Goal: Information Seeking & Learning: Learn about a topic

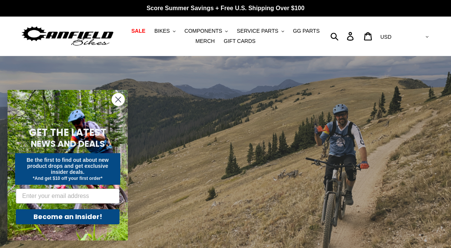
click at [119, 95] on circle "Close dialog" at bounding box center [118, 99] width 12 height 12
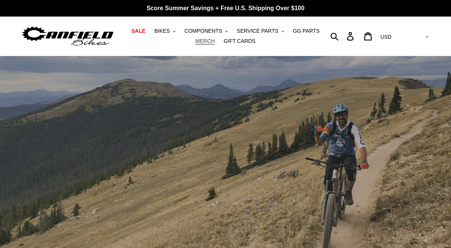
click at [211, 39] on span "MERCH" at bounding box center [204, 41] width 19 height 6
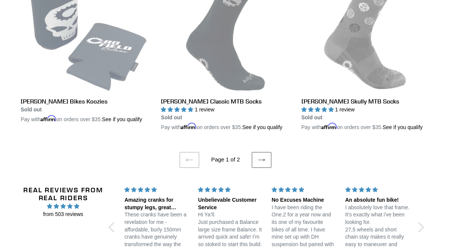
scroll to position [1555, 0]
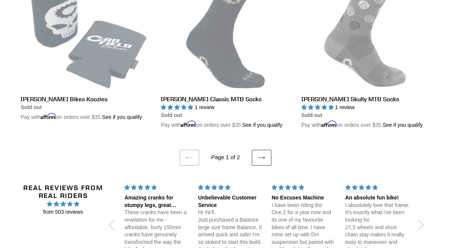
click at [265, 165] on link "Next page" at bounding box center [262, 158] width 20 height 16
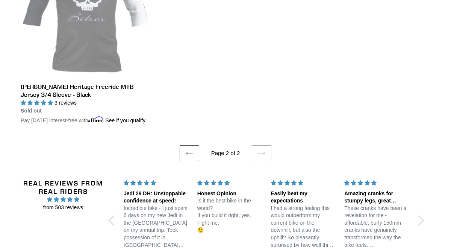
scroll to position [285, 0]
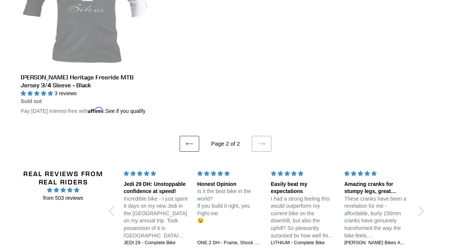
click at [190, 147] on icon at bounding box center [190, 144] width 8 height 8
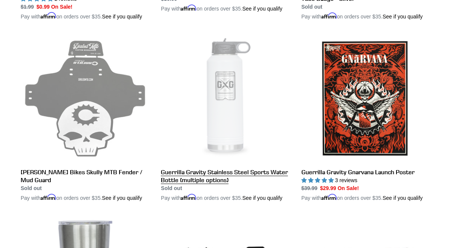
scroll to position [1121, 0]
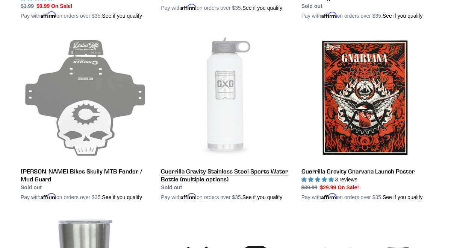
click at [189, 201] on link "Guerrilla Gravity Stainless Steel Sports Water Bottle (multiple options)" at bounding box center [225, 117] width 129 height 168
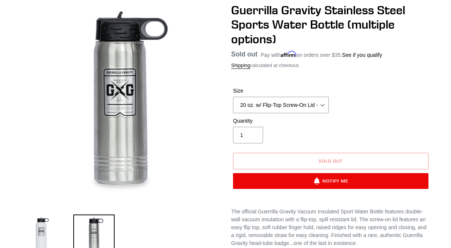
scroll to position [77, 0]
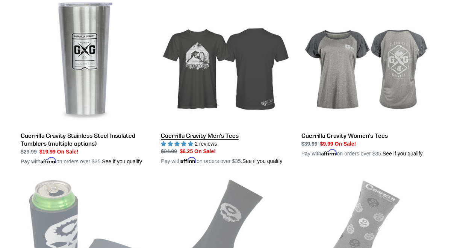
scroll to position [1339, 0]
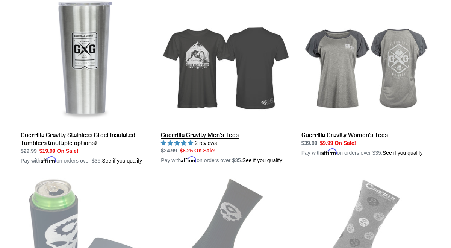
click at [210, 164] on link "Guerrilla Gravity Men's Tees" at bounding box center [225, 80] width 129 height 168
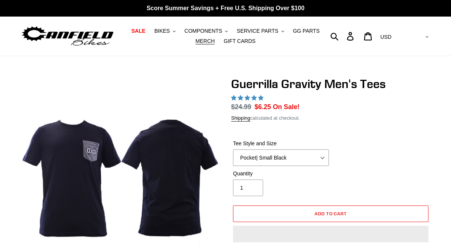
select select "highest-rating"
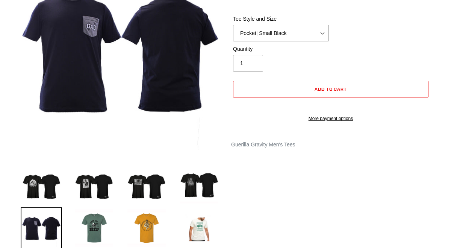
scroll to position [130, 0]
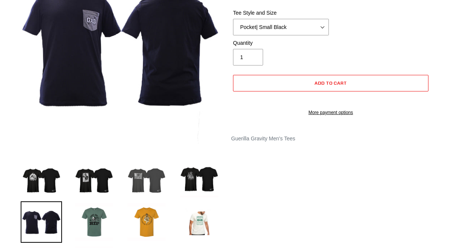
click at [148, 170] on img at bounding box center [146, 178] width 41 height 41
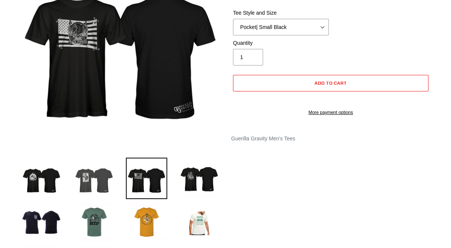
click at [97, 186] on img at bounding box center [93, 178] width 41 height 41
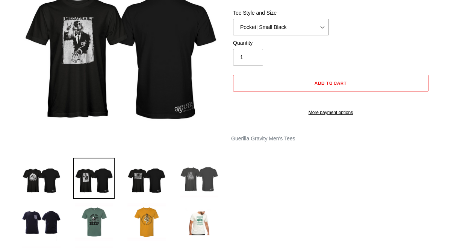
click at [191, 183] on img at bounding box center [199, 178] width 41 height 41
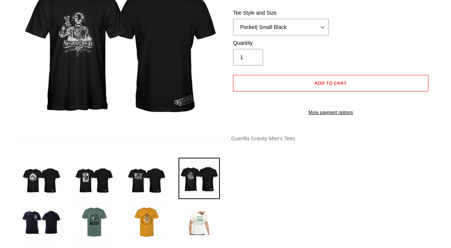
click at [204, 223] on img at bounding box center [199, 221] width 41 height 41
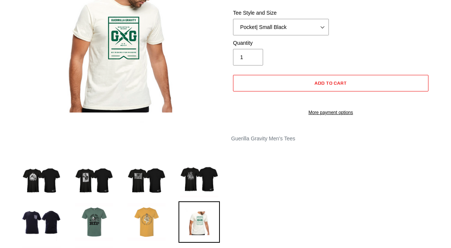
click at [160, 221] on img at bounding box center [146, 221] width 41 height 41
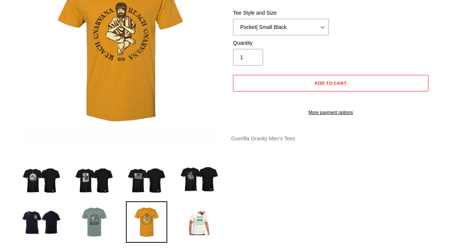
click at [103, 214] on img at bounding box center [93, 221] width 41 height 41
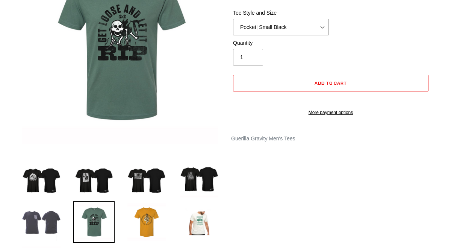
click at [51, 227] on img at bounding box center [41, 221] width 41 height 41
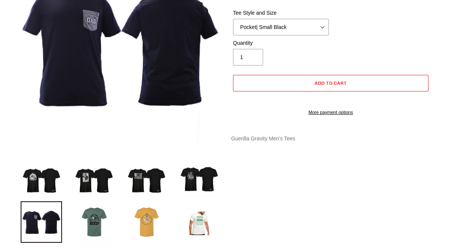
click at [148, 229] on img at bounding box center [146, 221] width 41 height 41
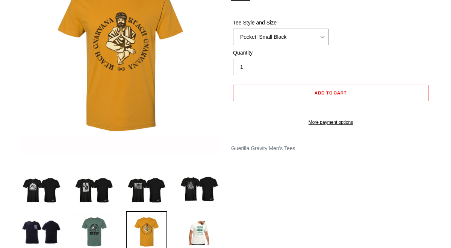
scroll to position [112, 0]
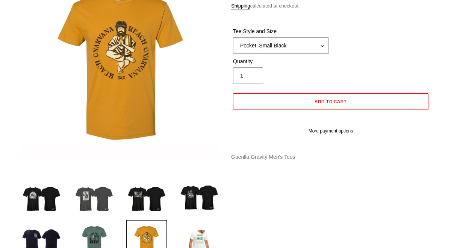
click at [95, 200] on img at bounding box center [93, 196] width 41 height 41
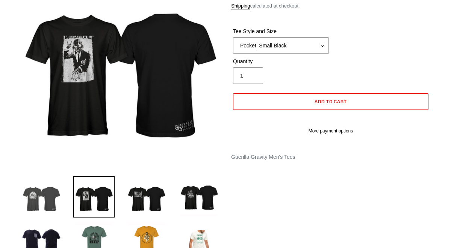
click at [39, 201] on img at bounding box center [41, 196] width 41 height 41
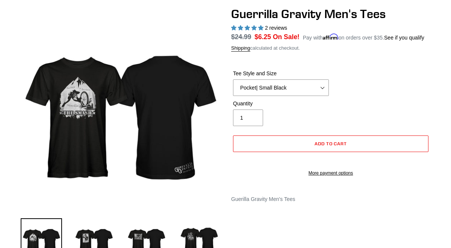
scroll to position [0, 0]
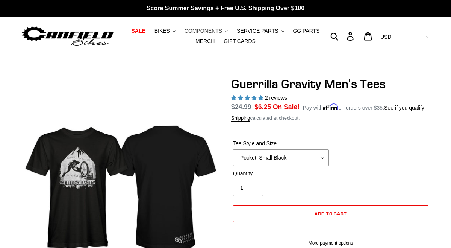
click at [225, 30] on button "COMPONENTS .cls-1{fill:#231f20}" at bounding box center [206, 31] width 51 height 10
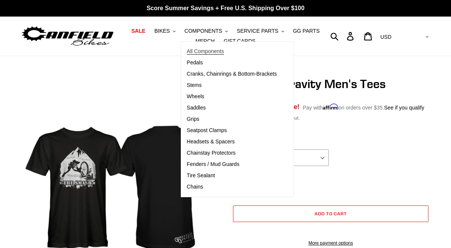
click at [210, 50] on span "All Components" at bounding box center [205, 51] width 37 height 6
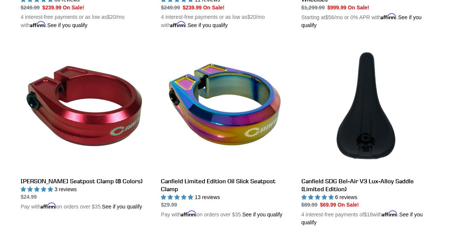
scroll to position [568, 0]
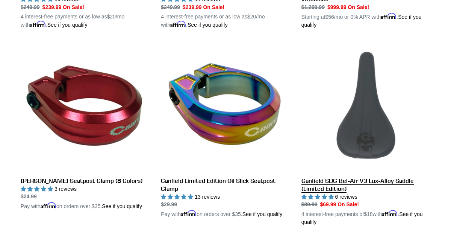
click at [327, 177] on link "Canfield SDG Bel-Air V3 Lux-Alloy Saddle (Limited Edition)" at bounding box center [365, 134] width 129 height 184
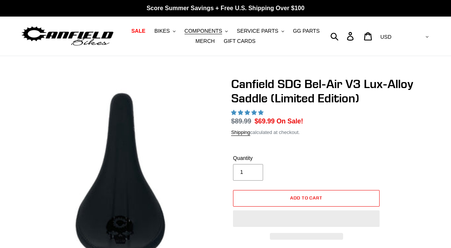
select select "highest-rating"
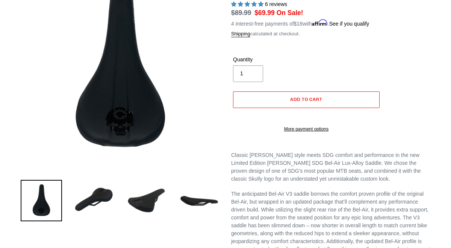
scroll to position [83, 0]
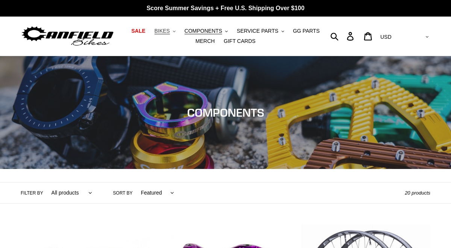
click at [175, 31] on icon "button" at bounding box center [174, 31] width 3 height 2
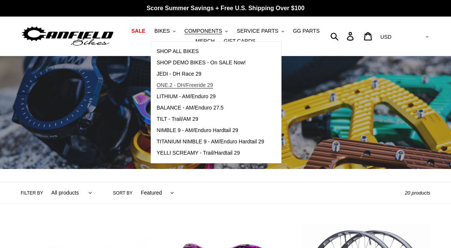
click at [182, 86] on span "ONE.2 - DH/Freeride 29" at bounding box center [185, 85] width 56 height 6
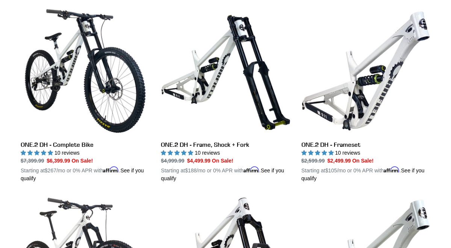
scroll to position [219, 0]
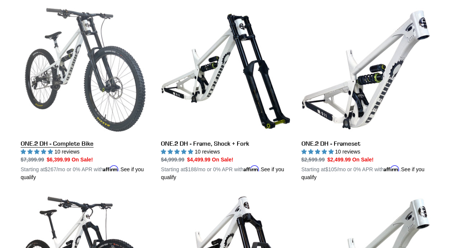
click at [89, 144] on link "ONE.2 DH - Complete Bike" at bounding box center [85, 93] width 129 height 176
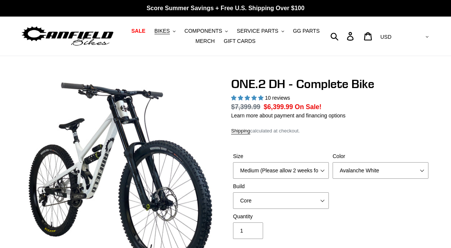
select select "highest-rating"
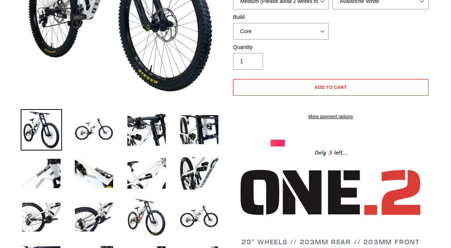
scroll to position [180, 0]
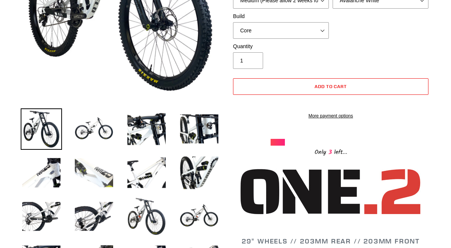
click at [91, 182] on img at bounding box center [93, 172] width 41 height 41
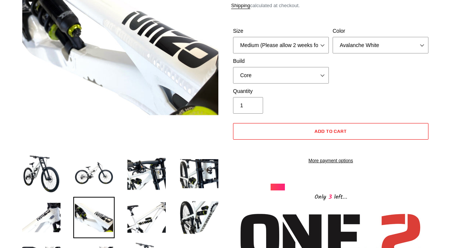
scroll to position [136, 0]
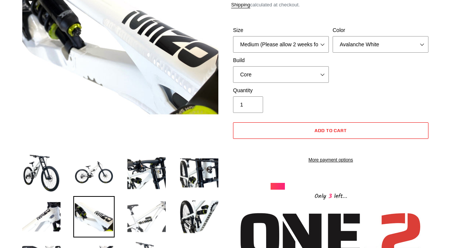
click at [159, 215] on img at bounding box center [146, 216] width 41 height 41
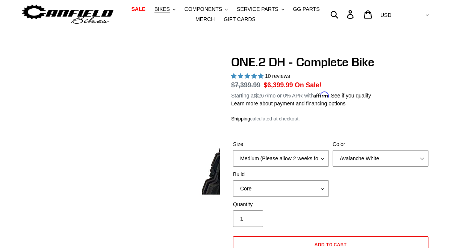
scroll to position [0, 0]
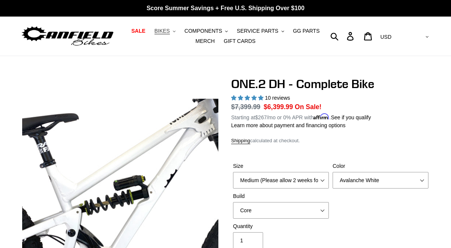
click at [171, 30] on button "BIKES .cls-1{fill:#231f20}" at bounding box center [165, 31] width 29 height 10
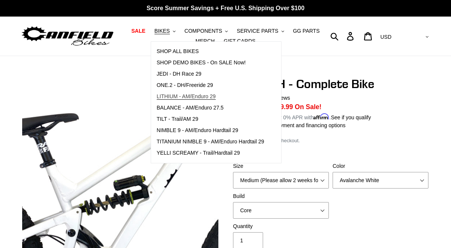
click at [191, 94] on span "LITHIUM - AM/Enduro 29" at bounding box center [186, 96] width 59 height 6
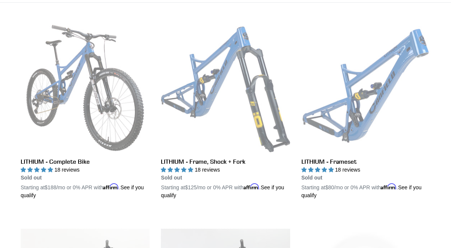
scroll to position [199, 0]
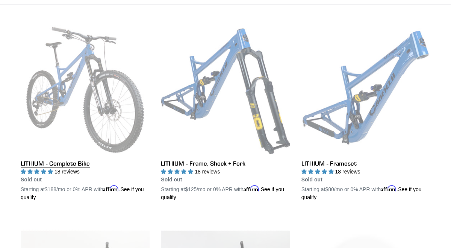
click at [77, 160] on link "LITHIUM - Complete Bike" at bounding box center [85, 113] width 129 height 176
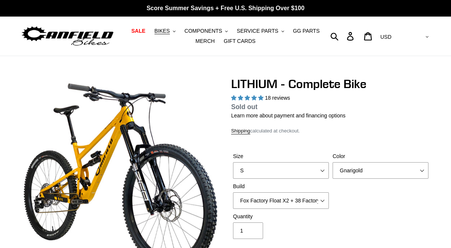
select select "highest-rating"
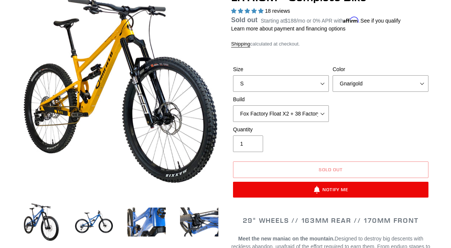
scroll to position [87, 0]
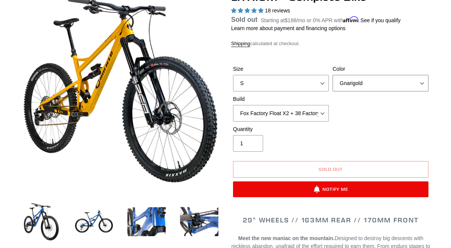
click at [368, 85] on select "Gnarigold Blue Velvet Stealth Black" at bounding box center [381, 83] width 96 height 17
click at [333, 84] on select "Gnarigold Blue Velvet Stealth Black" at bounding box center [381, 83] width 96 height 17
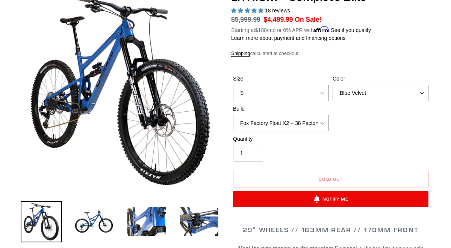
click at [366, 95] on select "Gnarigold Blue Velvet Stealth Black" at bounding box center [381, 93] width 96 height 17
click at [333, 85] on select "Gnarigold Blue Velvet Stealth Black" at bounding box center [381, 93] width 96 height 17
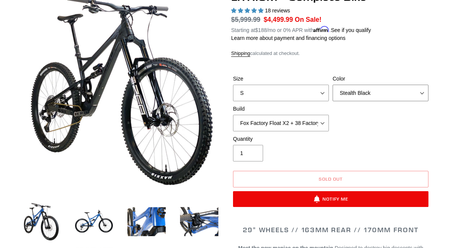
click at [365, 93] on select "Gnarigold Blue Velvet Stealth Black" at bounding box center [381, 93] width 96 height 17
select select "Blue Velvet"
click at [333, 85] on select "Gnarigold Blue Velvet Stealth Black" at bounding box center [381, 93] width 96 height 17
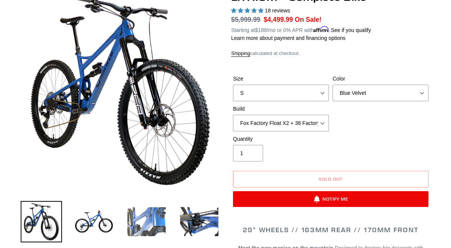
click at [142, 234] on img at bounding box center [146, 221] width 41 height 41
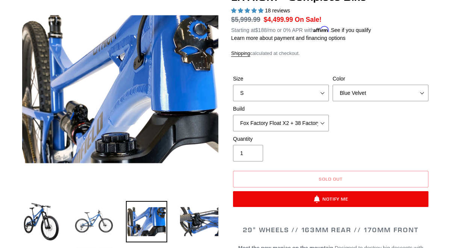
click at [101, 224] on img at bounding box center [93, 221] width 41 height 41
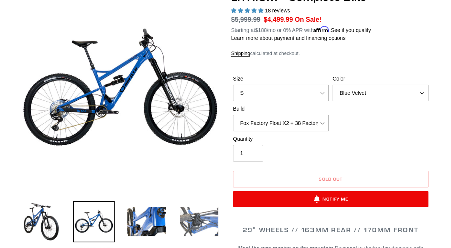
click at [189, 224] on img at bounding box center [199, 221] width 41 height 41
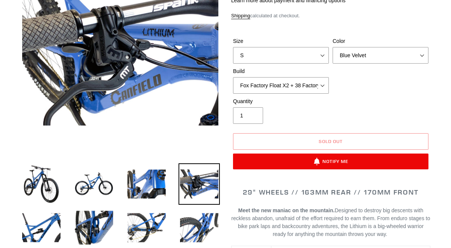
scroll to position [127, 0]
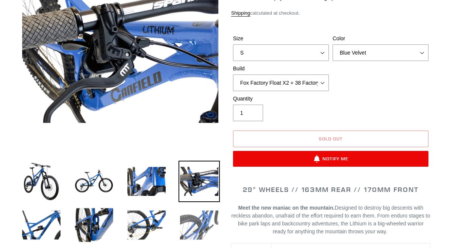
click at [189, 221] on img at bounding box center [199, 224] width 41 height 41
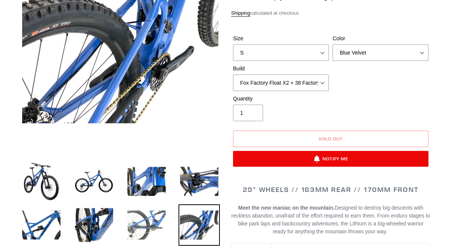
click at [162, 217] on img at bounding box center [146, 224] width 41 height 41
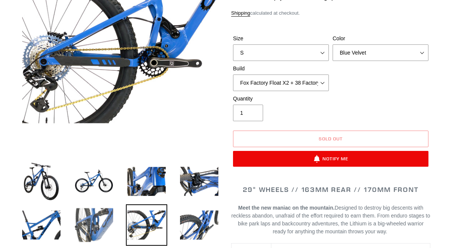
click at [110, 216] on img at bounding box center [93, 224] width 41 height 41
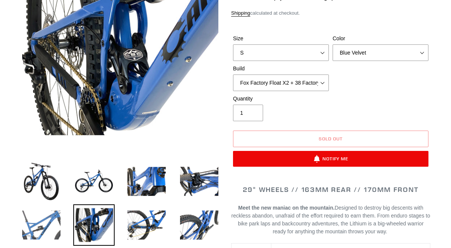
click at [46, 216] on img at bounding box center [41, 224] width 41 height 41
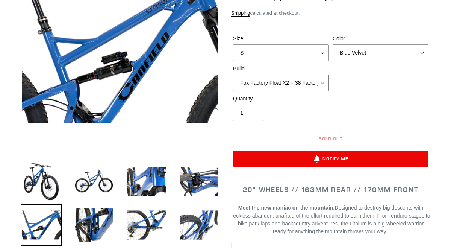
click at [313, 86] on select "Fox Factory Float X2 + 38 Factory Grip 2 170 + SRAM GX Fox Factory Float X2 + 3…" at bounding box center [281, 82] width 96 height 17
click at [233, 74] on select "Fox Factory Float X2 + 38 Factory Grip 2 170 + SRAM GX Fox Factory Float X2 + 3…" at bounding box center [281, 82] width 96 height 17
click at [315, 84] on select "Fox Factory Float X2 + 38 Factory Grip 2 170 + SRAM GX Fox Factory Float X2 + 3…" at bounding box center [281, 82] width 96 height 17
click at [233, 74] on select "Fox Factory Float X2 + 38 Factory Grip 2 170 + SRAM GX Fox Factory Float X2 + 3…" at bounding box center [281, 82] width 96 height 17
click at [312, 80] on select "Fox Factory Float X2 + 38 Factory Grip 2 170 + SRAM GX Fox Factory Float X2 + 3…" at bounding box center [281, 82] width 96 height 17
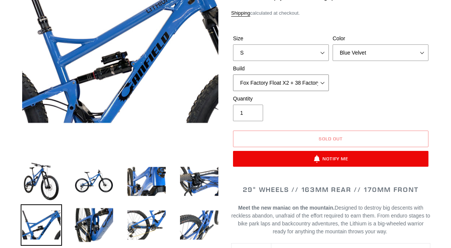
select select "RockShox Vivid ULT Coil + Zeb ULT Chg 3 + SRAM XO"
click at [233, 74] on select "Fox Factory Float X2 + 38 Factory Grip 2 170 + SRAM GX Fox Factory Float X2 + 3…" at bounding box center [281, 82] width 96 height 17
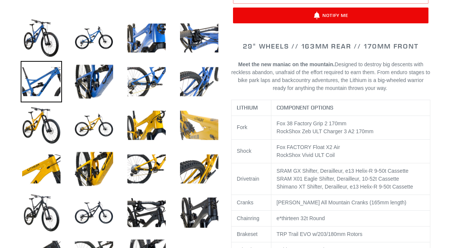
scroll to position [271, 0]
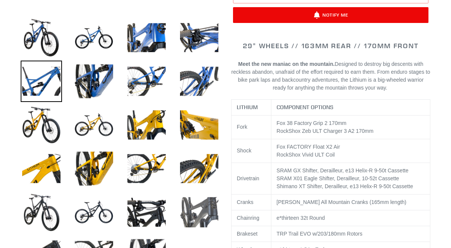
click at [205, 206] on img at bounding box center [199, 211] width 41 height 41
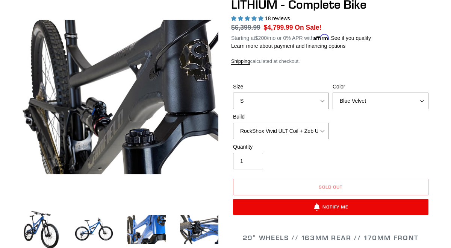
scroll to position [81, 0]
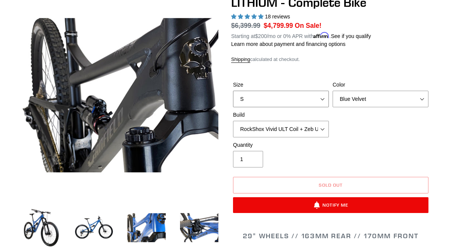
click at [298, 99] on select "S M L XL" at bounding box center [281, 99] width 96 height 17
select select "M"
click at [233, 91] on select "S M L XL" at bounding box center [281, 99] width 96 height 17
click at [305, 127] on select "Fox Factory Float X2 + 38 Factory Grip 2 170 + SRAM GX Fox Factory Float X2 + 3…" at bounding box center [281, 129] width 96 height 17
click at [309, 130] on select "Fox Factory Float X2 + 38 Factory Grip 2 170 + SRAM GX Fox Factory Float X2 + 3…" at bounding box center [281, 129] width 96 height 17
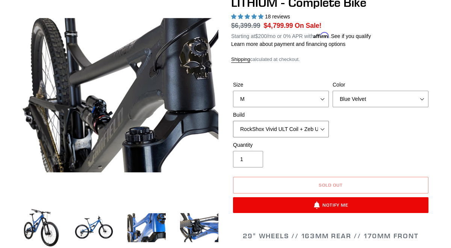
click at [233, 121] on select "Fox Factory Float X2 + 38 Factory Grip 2 170 + SRAM GX Fox Factory Float X2 + 3…" at bounding box center [281, 129] width 96 height 17
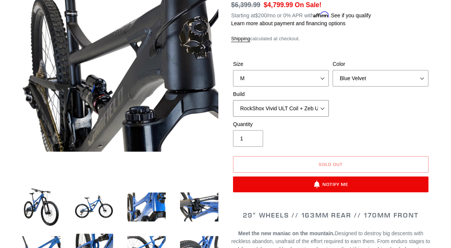
scroll to position [77, 0]
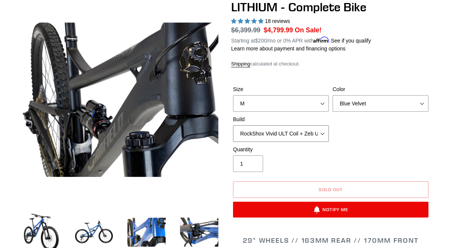
click at [323, 134] on select "Fox Factory Float X2 + 38 Factory Grip 2 170 + SRAM GX Fox Factory Float X2 + 3…" at bounding box center [281, 133] width 96 height 17
click at [233, 125] on select "Fox Factory Float X2 + 38 Factory Grip 2 170 + SRAM GX Fox Factory Float X2 + 3…" at bounding box center [281, 133] width 96 height 17
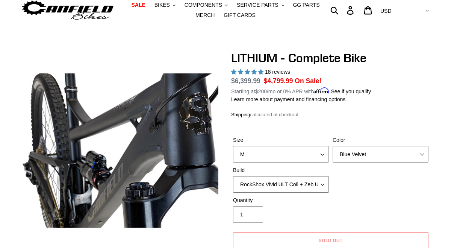
scroll to position [0, 0]
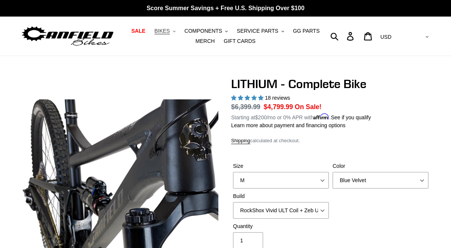
click at [171, 29] on button "BIKES .cls-1{fill:#231f20}" at bounding box center [165, 31] width 29 height 10
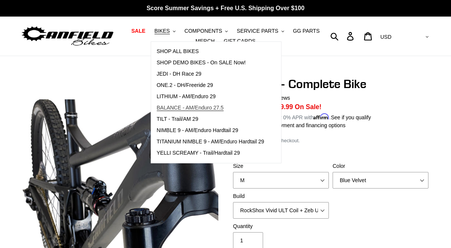
click at [193, 105] on span "BALANCE - AM/Enduro 27.5" at bounding box center [190, 107] width 67 height 6
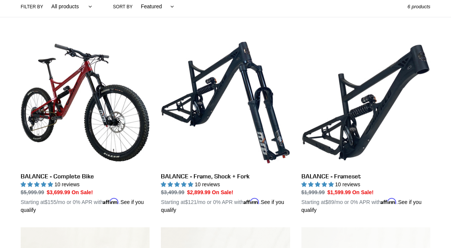
scroll to position [187, 0]
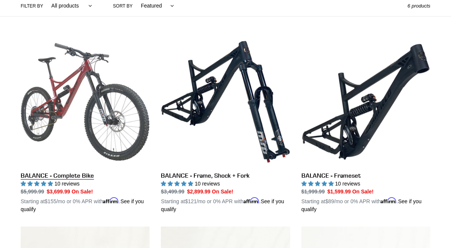
click at [123, 156] on link "BALANCE - Complete Bike" at bounding box center [85, 125] width 129 height 176
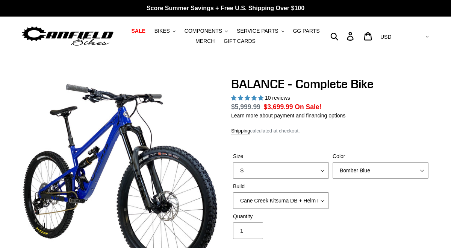
select select "highest-rating"
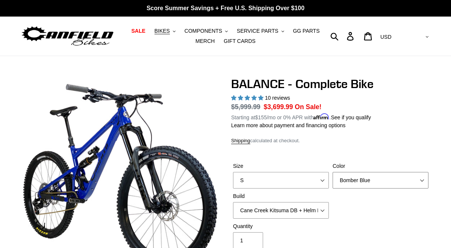
click at [353, 177] on select "Bomber Blue Goat's Blood Stealth Black" at bounding box center [381, 180] width 96 height 17
click at [333, 172] on select "Bomber Blue Goat's Blood Stealth Black" at bounding box center [381, 180] width 96 height 17
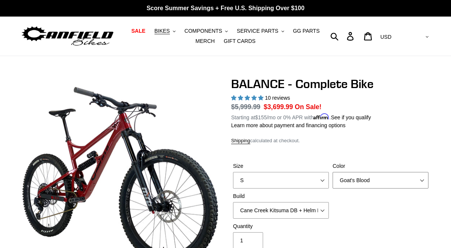
click at [355, 183] on select "Bomber Blue Goat's Blood Stealth Black" at bounding box center [381, 180] width 96 height 17
click at [333, 172] on select "Bomber Blue Goat's Blood Stealth Black" at bounding box center [381, 180] width 96 height 17
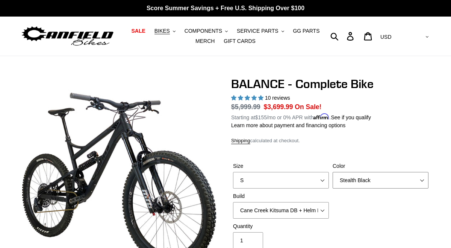
click at [352, 180] on select "Bomber Blue Goat's Blood Stealth Black" at bounding box center [381, 180] width 96 height 17
select select "Bomber Blue"
click at [333, 172] on select "Bomber Blue Goat's Blood Stealth Black" at bounding box center [381, 180] width 96 height 17
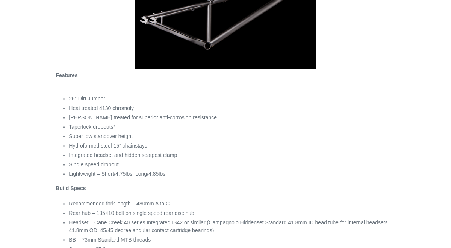
scroll to position [164, 0]
